Goal: Check status: Check status

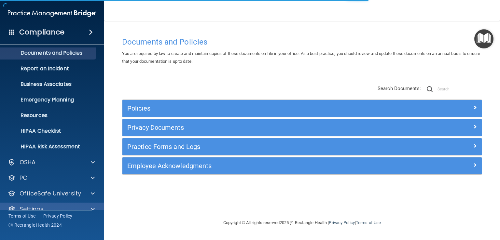
scroll to position [30, 0]
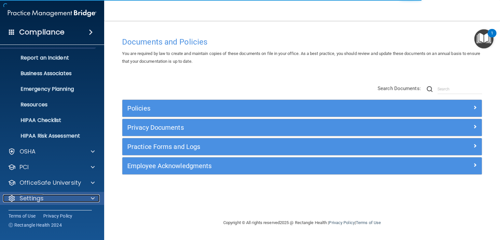
click at [94, 199] on span at bounding box center [93, 199] width 4 height 8
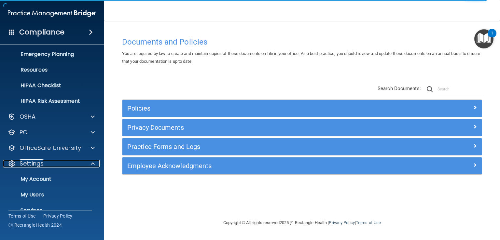
scroll to position [93, 0]
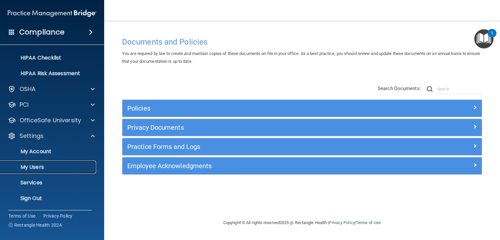
click at [44, 168] on p "My Users" at bounding box center [48, 167] width 89 height 7
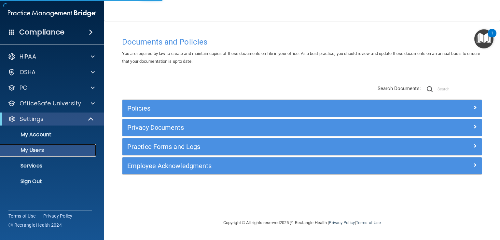
select select "20"
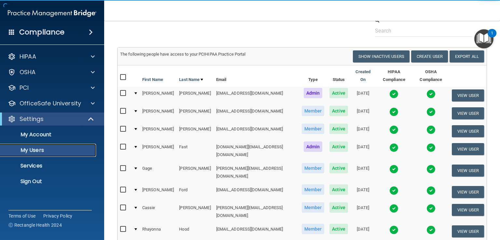
scroll to position [65, 0]
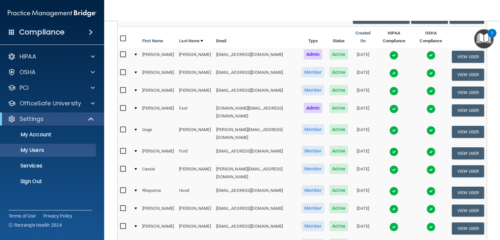
click at [390, 205] on img at bounding box center [394, 209] width 9 height 9
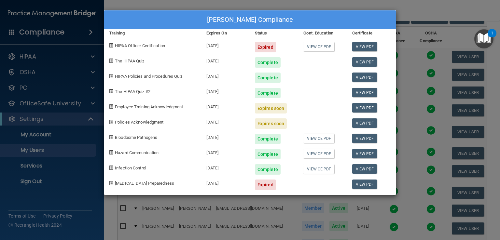
click at [403, 16] on div "[PERSON_NAME] Compliance Training Expires On Status Cont. Education Certificate…" at bounding box center [250, 120] width 500 height 240
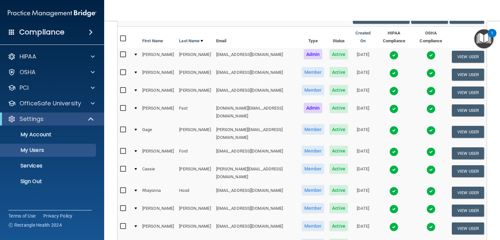
click at [390, 187] on img at bounding box center [394, 191] width 9 height 9
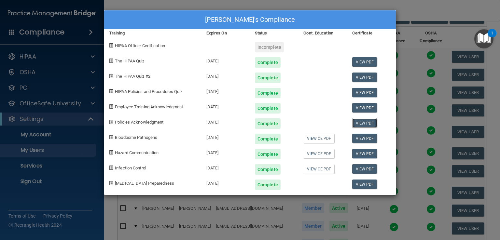
click at [361, 123] on link "View PDF" at bounding box center [364, 123] width 25 height 9
click at [363, 106] on link "View PDF" at bounding box center [364, 107] width 25 height 9
click at [319, 5] on div "[PERSON_NAME]'s Compliance Training Expires On Status Cont. Education Certifica…" at bounding box center [250, 120] width 500 height 240
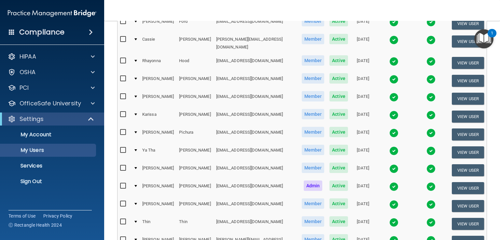
scroll to position [195, 0]
click at [390, 164] on img at bounding box center [394, 168] width 9 height 9
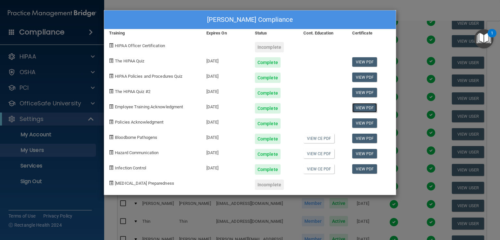
click at [358, 105] on link "View PDF" at bounding box center [364, 107] width 25 height 9
click at [372, 125] on link "View PDF" at bounding box center [364, 123] width 25 height 9
click at [263, 1] on div "[PERSON_NAME] Compliance Training Expires On Status Cont. Education Certificate…" at bounding box center [250, 120] width 500 height 240
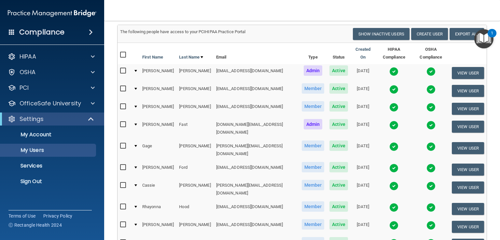
scroll to position [33, 0]
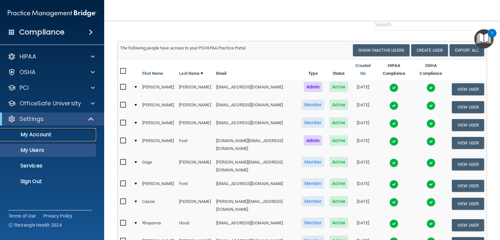
click at [38, 136] on p "My Account" at bounding box center [48, 135] width 89 height 7
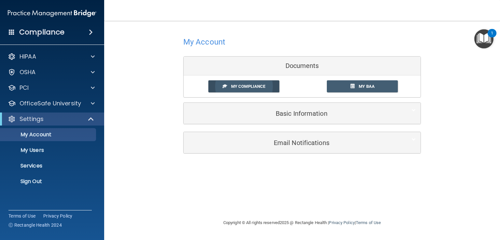
click at [254, 87] on span "My Compliance" at bounding box center [248, 86] width 34 height 5
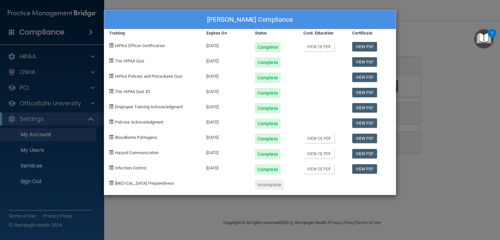
click at [426, 22] on div "[PERSON_NAME] Compliance Training Expires On Status Cont. Education Certificate…" at bounding box center [250, 120] width 500 height 240
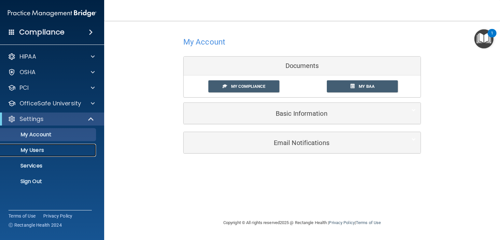
click at [44, 150] on p "My Users" at bounding box center [48, 150] width 89 height 7
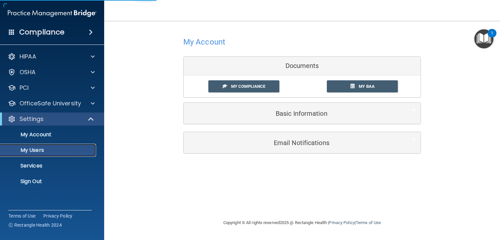
select select "20"
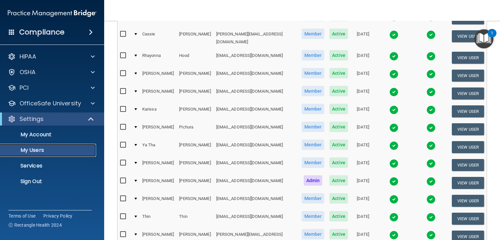
scroll to position [228, 0]
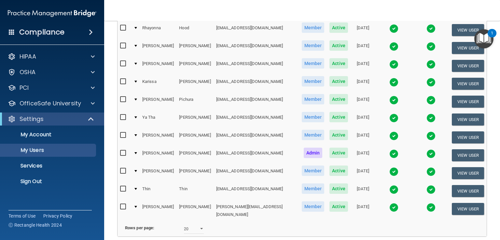
click at [390, 167] on img at bounding box center [394, 171] width 9 height 9
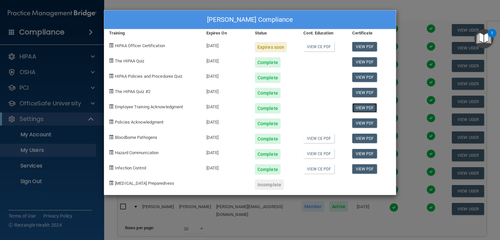
click at [363, 106] on link "View PDF" at bounding box center [364, 107] width 25 height 9
click at [358, 122] on link "View PDF" at bounding box center [364, 123] width 25 height 9
click at [413, 7] on div "[PERSON_NAME] Compliance Training Expires On Status Cont. Education Certificate…" at bounding box center [250, 120] width 500 height 240
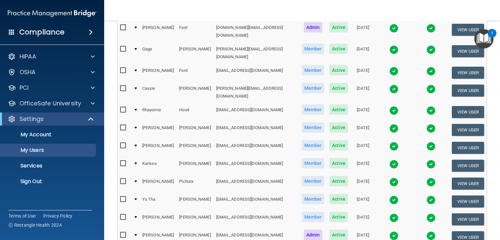
scroll to position [130, 0]
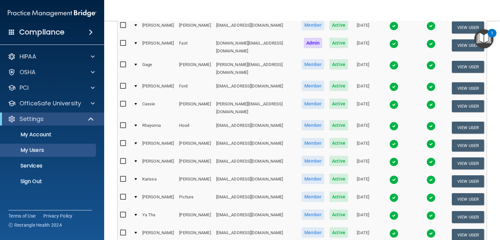
click at [390, 140] on img at bounding box center [394, 144] width 9 height 9
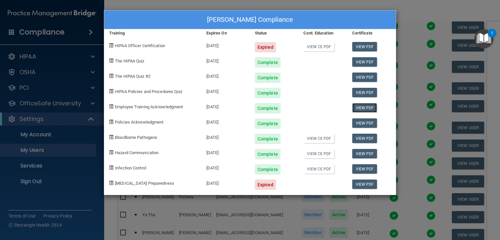
click at [359, 107] on link "View PDF" at bounding box center [364, 107] width 25 height 9
click at [358, 124] on link "View PDF" at bounding box center [364, 123] width 25 height 9
click at [405, 36] on div "[PERSON_NAME] Compliance Training Expires On Status Cont. Education Certificate…" at bounding box center [250, 120] width 500 height 240
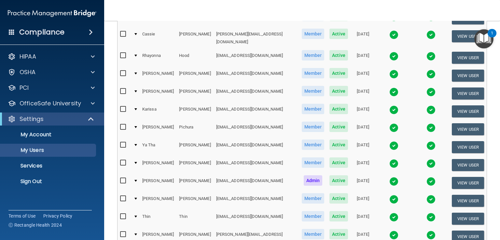
scroll to position [228, 0]
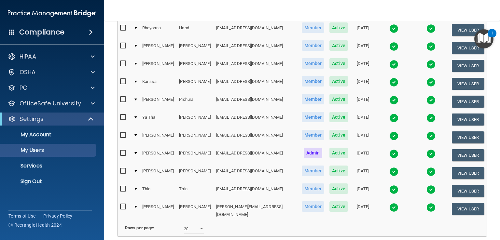
click at [390, 185] on img at bounding box center [394, 189] width 9 height 9
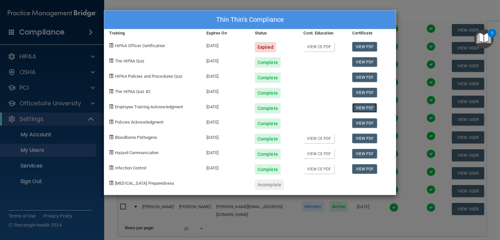
click at [360, 110] on link "View PDF" at bounding box center [364, 107] width 25 height 9
click at [357, 124] on link "View PDF" at bounding box center [364, 123] width 25 height 9
click at [410, 31] on div "Thin Thin's Compliance Training Expires On Status Cont. Education Certificate H…" at bounding box center [250, 120] width 500 height 240
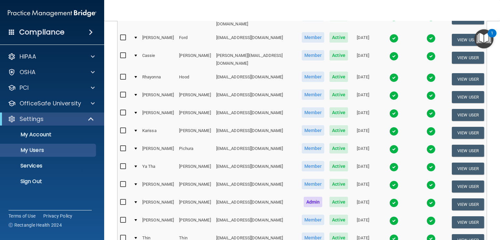
scroll to position [163, 0]
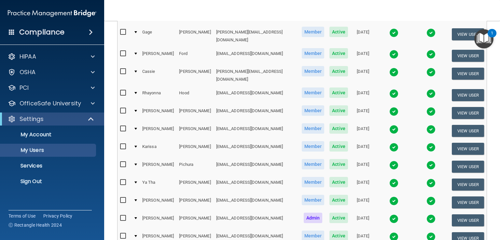
click at [390, 143] on img at bounding box center [394, 147] width 9 height 9
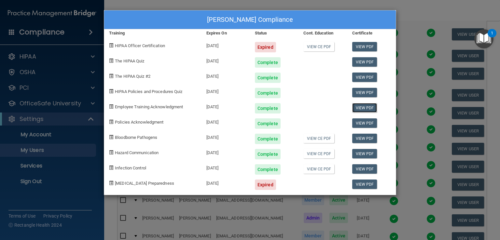
click at [372, 107] on link "View PDF" at bounding box center [364, 107] width 25 height 9
click at [361, 122] on link "View PDF" at bounding box center [364, 123] width 25 height 9
click at [437, 12] on div "[PERSON_NAME] Compliance Training Expires On Status Cont. Education Certificate…" at bounding box center [250, 120] width 500 height 240
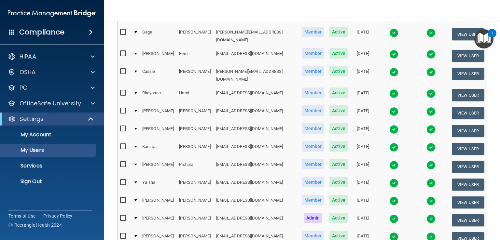
click at [390, 161] on img at bounding box center [394, 165] width 9 height 9
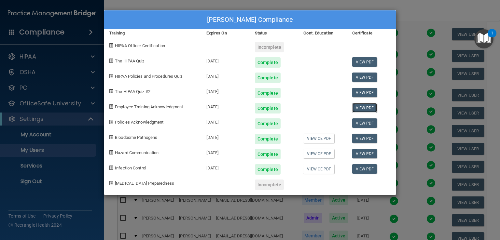
click at [359, 108] on link "View PDF" at bounding box center [364, 107] width 25 height 9
click at [358, 123] on link "View PDF" at bounding box center [364, 123] width 25 height 9
click at [283, 8] on div "[PERSON_NAME] Compliance Training Expires On Status Cont. Education Certificate…" at bounding box center [250, 120] width 500 height 240
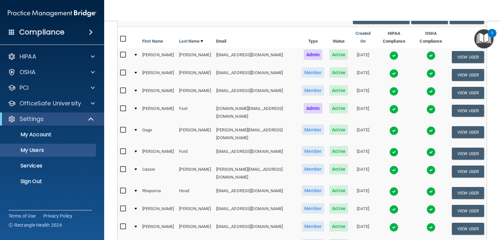
scroll to position [65, 0]
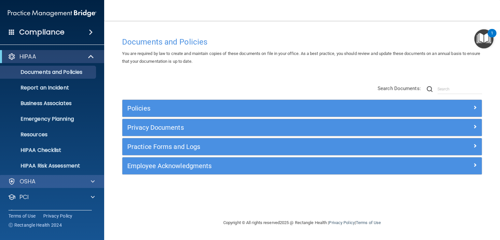
scroll to position [30, 0]
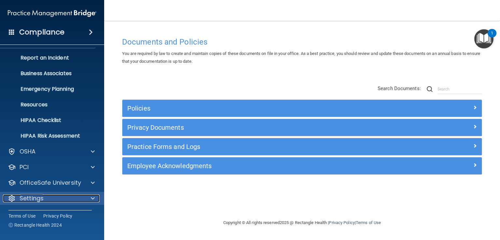
click at [94, 201] on span at bounding box center [93, 199] width 4 height 8
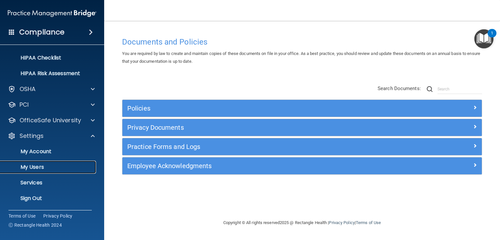
click at [38, 173] on link "My Users" at bounding box center [44, 167] width 103 height 13
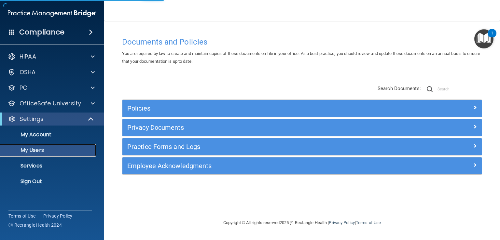
select select "20"
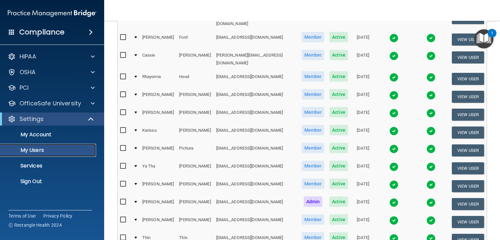
scroll to position [228, 0]
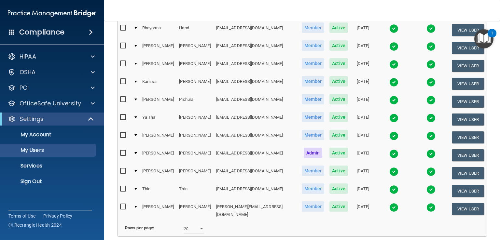
click at [390, 114] on img at bounding box center [394, 118] width 9 height 9
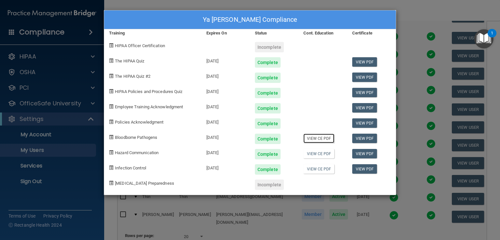
click at [320, 139] on link "View CE PDF" at bounding box center [319, 138] width 31 height 9
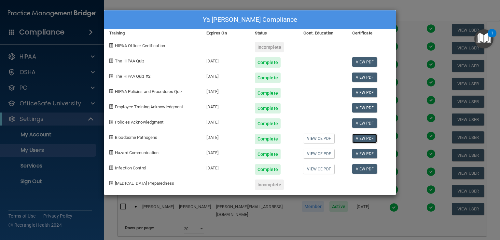
click at [354, 137] on link "View PDF" at bounding box center [364, 138] width 25 height 9
click at [312, 154] on link "View CE PDF" at bounding box center [319, 153] width 31 height 9
click at [355, 152] on link "View PDF" at bounding box center [364, 153] width 25 height 9
click at [315, 170] on link "View CE PDF" at bounding box center [319, 169] width 31 height 9
click at [362, 168] on link "View PDF" at bounding box center [364, 169] width 25 height 9
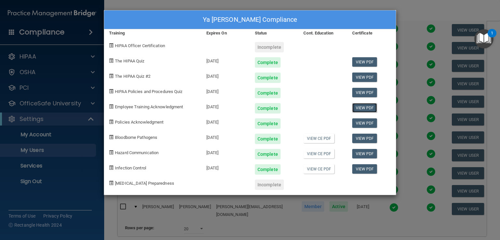
click at [358, 107] on link "View PDF" at bounding box center [364, 107] width 25 height 9
click at [357, 123] on link "View PDF" at bounding box center [364, 123] width 25 height 9
